Goal: Find contact information: Find contact information

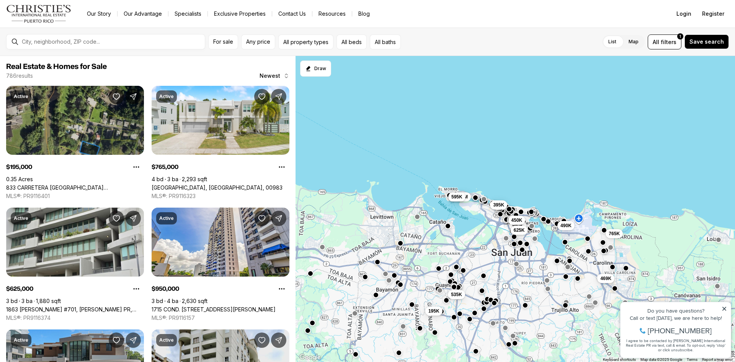
click at [101, 14] on link "Our Story" at bounding box center [99, 13] width 36 height 11
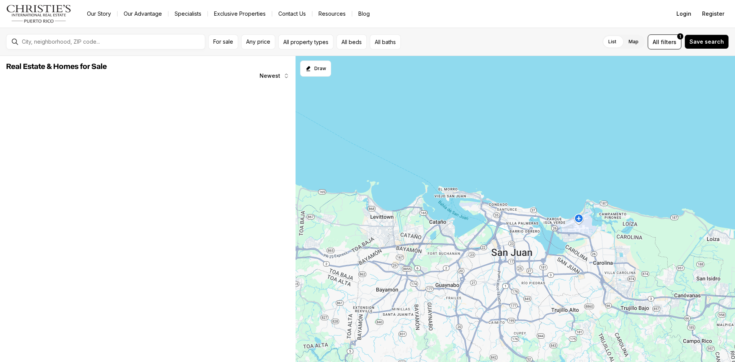
click at [175, 10] on link "Specialists" at bounding box center [188, 13] width 39 height 11
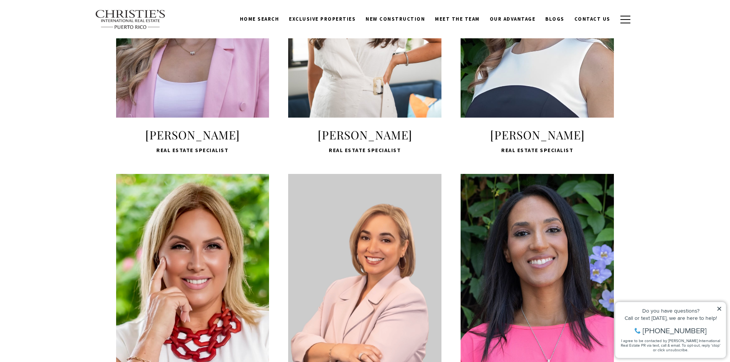
scroll to position [613, 0]
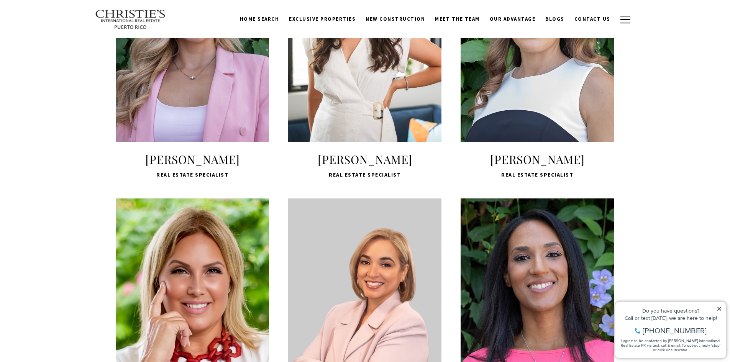
click at [170, 167] on span "Melanie Gigante" at bounding box center [192, 159] width 153 height 15
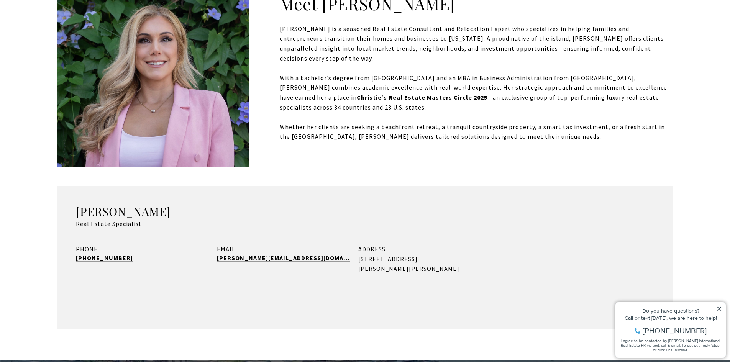
scroll to position [268, 0]
